Goal: Task Accomplishment & Management: Complete application form

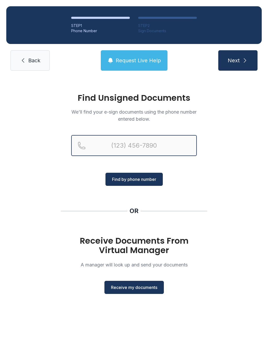
click at [123, 140] on input "Reservation phone number" at bounding box center [134, 145] width 126 height 21
type input "[PHONE_NUMBER]"
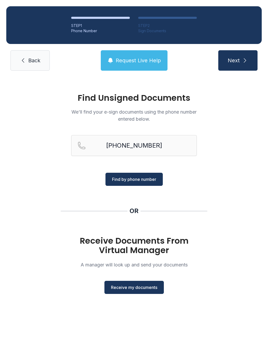
click at [148, 177] on span "Find by phone number" at bounding box center [134, 179] width 44 height 6
click at [146, 285] on span "Receive my documents" at bounding box center [134, 287] width 46 height 6
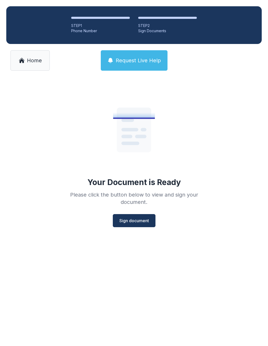
click at [141, 222] on span "Sign document" at bounding box center [134, 221] width 30 height 6
click at [137, 221] on span "Sign document" at bounding box center [134, 221] width 30 height 6
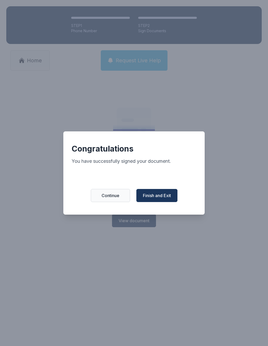
click at [113, 197] on span "Continue" at bounding box center [111, 195] width 18 height 6
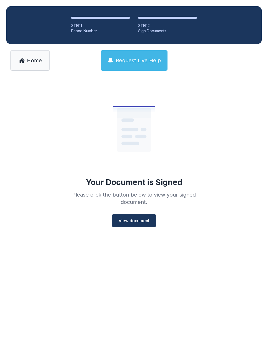
click at [134, 218] on span "View document" at bounding box center [134, 221] width 31 height 6
click at [38, 60] on span "Home" at bounding box center [34, 60] width 15 height 7
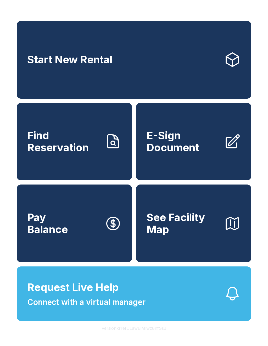
click at [187, 151] on span "E-Sign Document" at bounding box center [183, 142] width 73 height 24
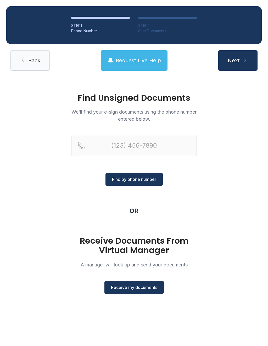
click at [137, 290] on span "Receive my documents" at bounding box center [134, 287] width 46 height 6
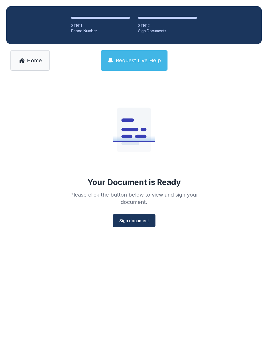
click at [137, 216] on button "Sign document" at bounding box center [134, 220] width 43 height 13
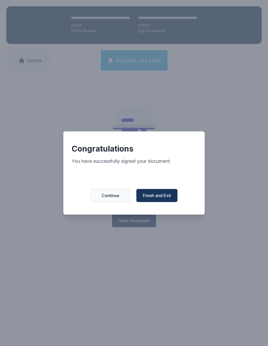
click at [163, 195] on span "Finish and Exit" at bounding box center [157, 195] width 28 height 6
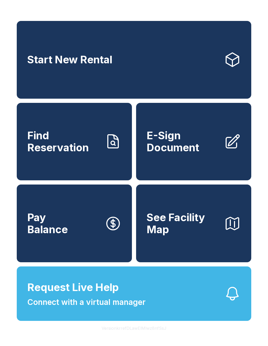
click at [184, 147] on span "E-Sign Document" at bounding box center [183, 142] width 73 height 24
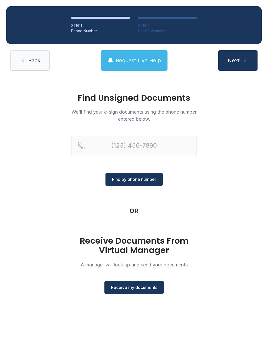
click at [32, 59] on span "Back" at bounding box center [34, 60] width 12 height 7
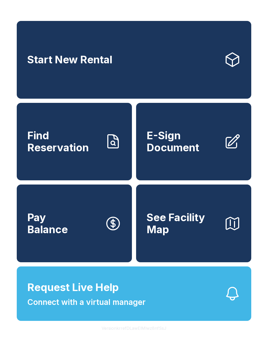
click at [188, 307] on button "Request Live Help Connect with a virtual manager" at bounding box center [134, 294] width 235 height 54
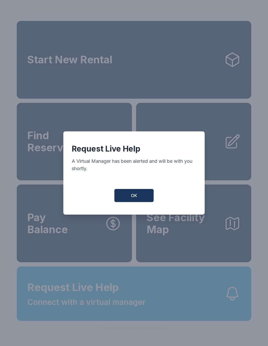
click at [138, 196] on button "OK" at bounding box center [133, 195] width 39 height 13
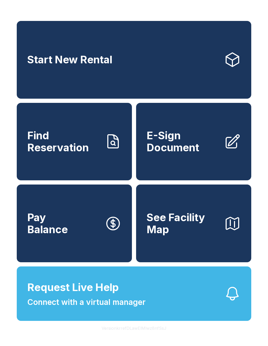
click at [182, 142] on span "E-Sign Document" at bounding box center [183, 142] width 73 height 24
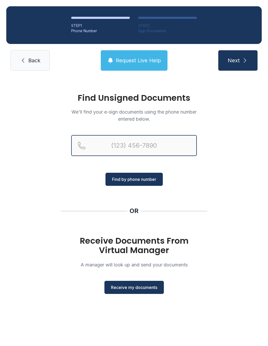
click at [134, 140] on input "Reservation phone number" at bounding box center [134, 145] width 126 height 21
type input "[PHONE_NUMBER]"
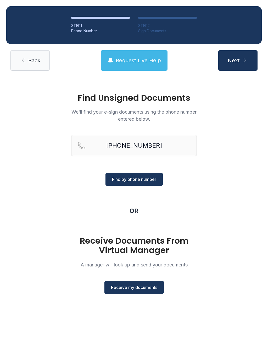
click at [153, 179] on span "Find by phone number" at bounding box center [134, 179] width 44 height 6
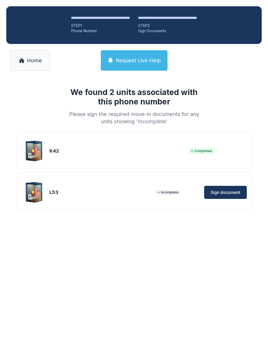
click at [230, 190] on span "Sign document" at bounding box center [226, 192] width 30 height 6
click at [37, 58] on span "Home" at bounding box center [34, 60] width 15 height 7
